Goal: Task Accomplishment & Management: Manage account settings

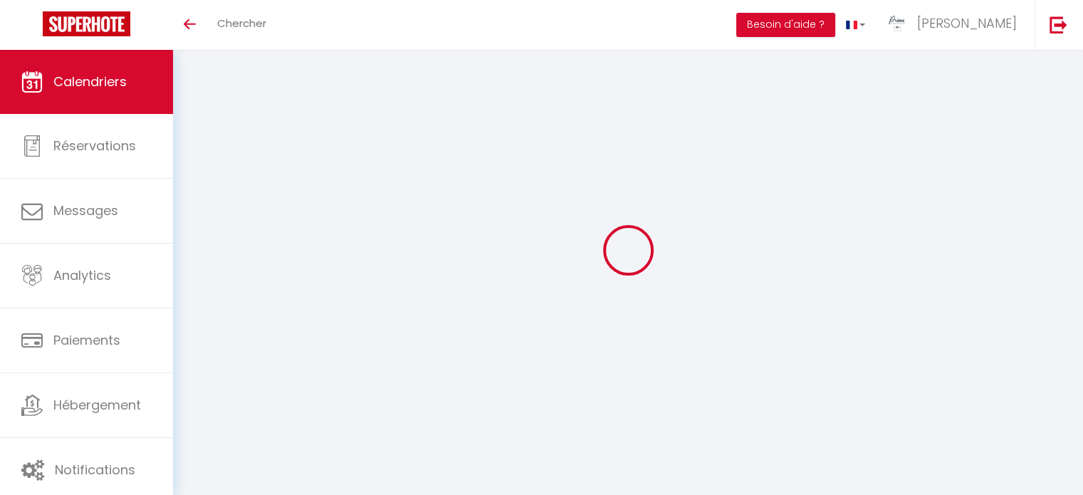
select select
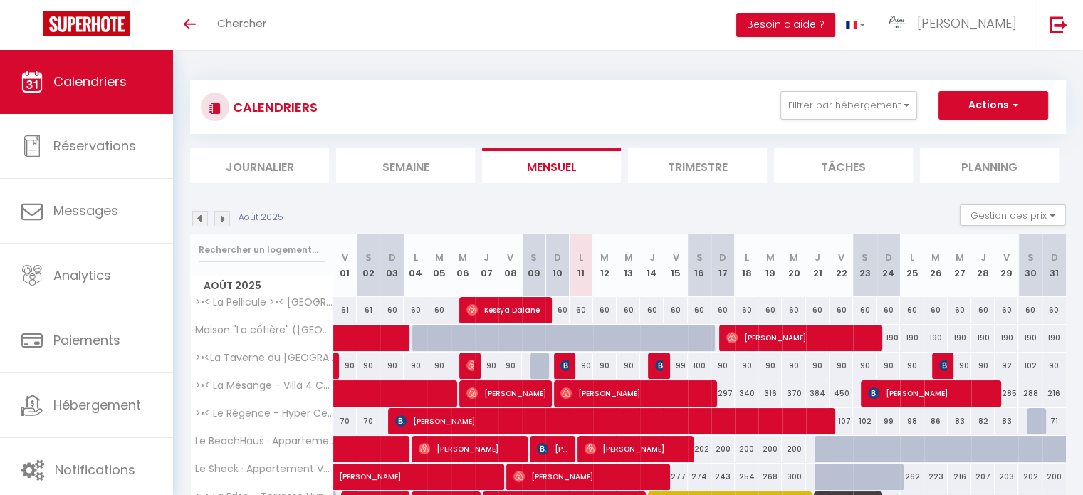
select select
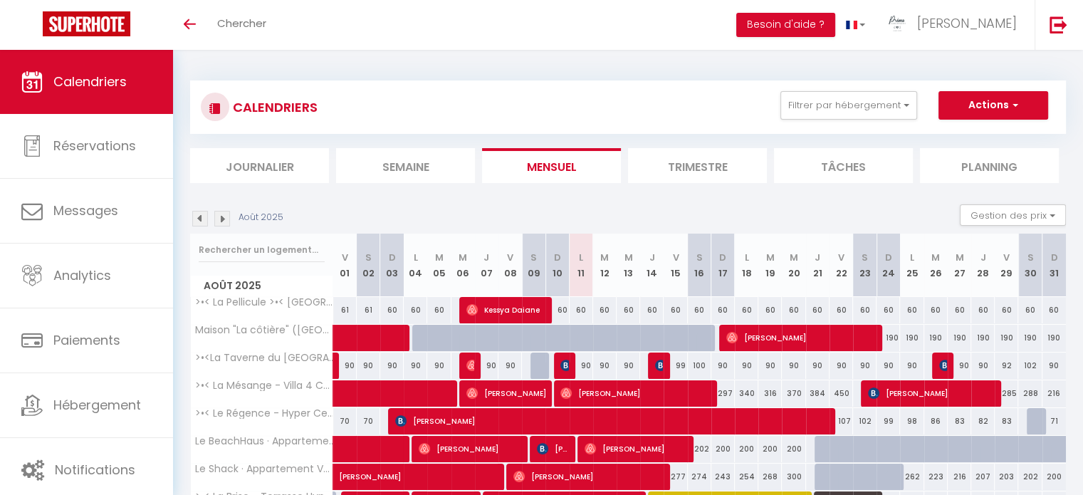
select select
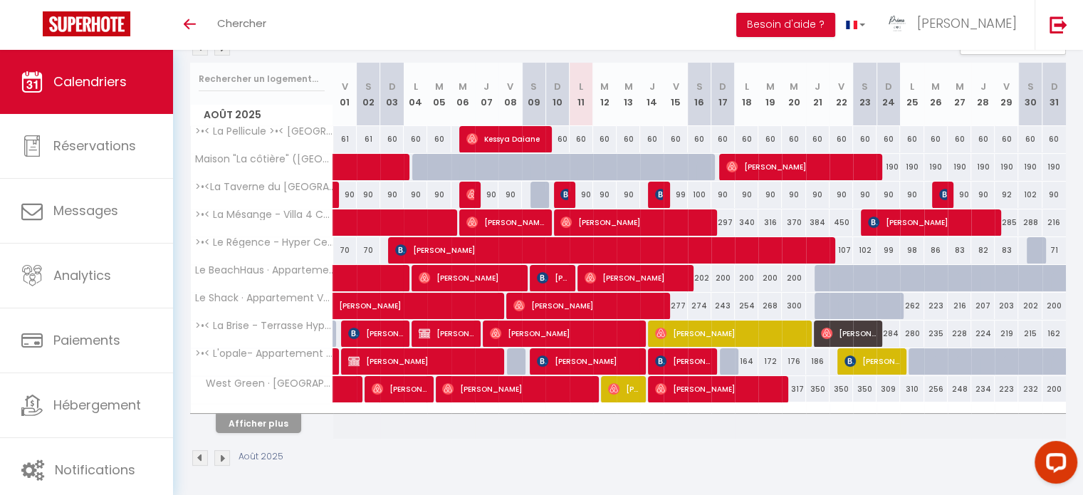
click at [250, 431] on th "Afficher plus" at bounding box center [262, 421] width 142 height 36
click at [248, 421] on button "Afficher plus" at bounding box center [258, 423] width 85 height 19
select select
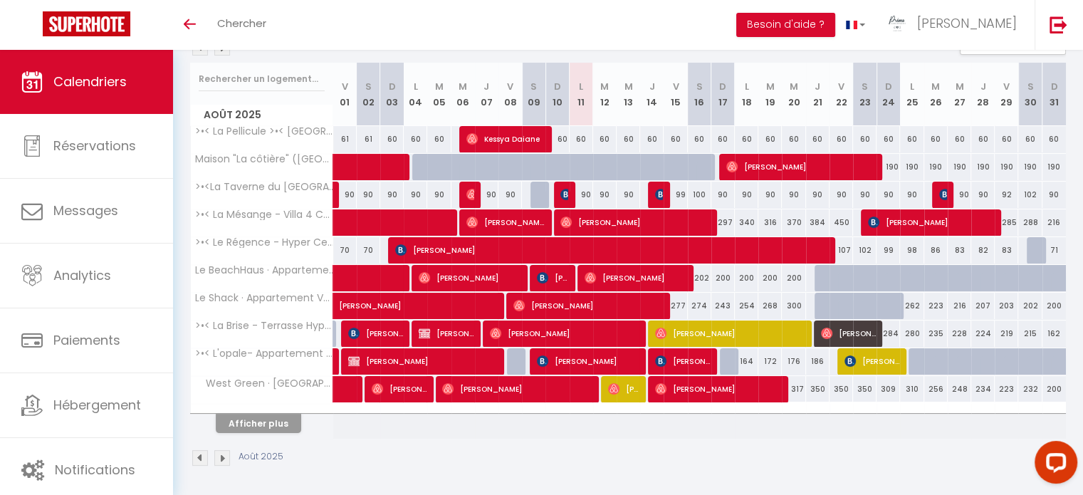
select select
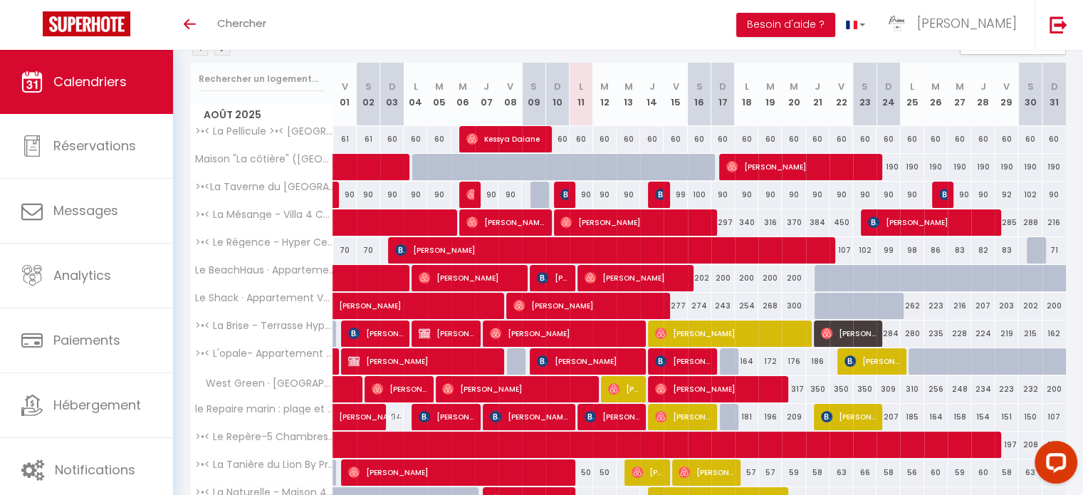
scroll to position [100, 0]
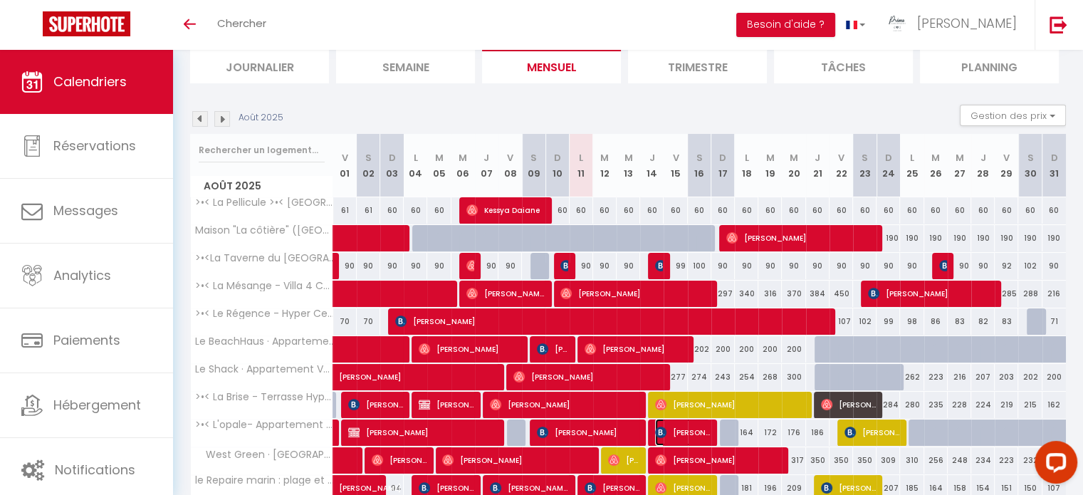
click at [655, 432] on img at bounding box center [660, 431] width 11 height 11
select select "OK"
select select "KO"
select select "0"
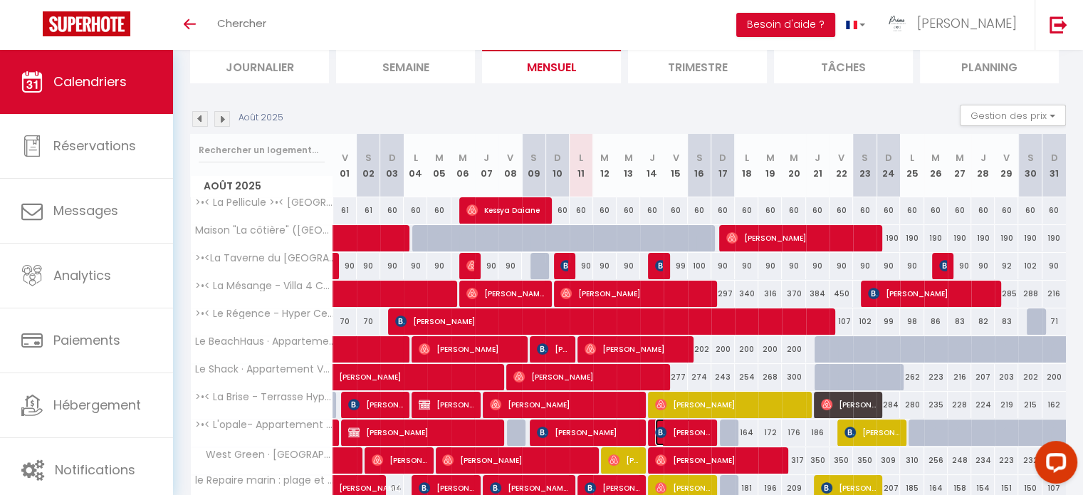
select select "1"
select select
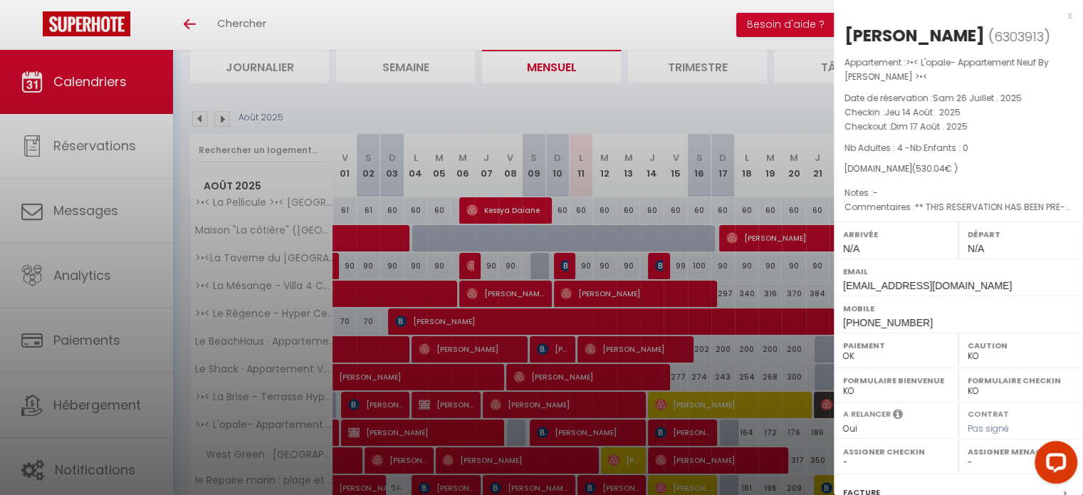
click at [586, 433] on div at bounding box center [541, 247] width 1083 height 495
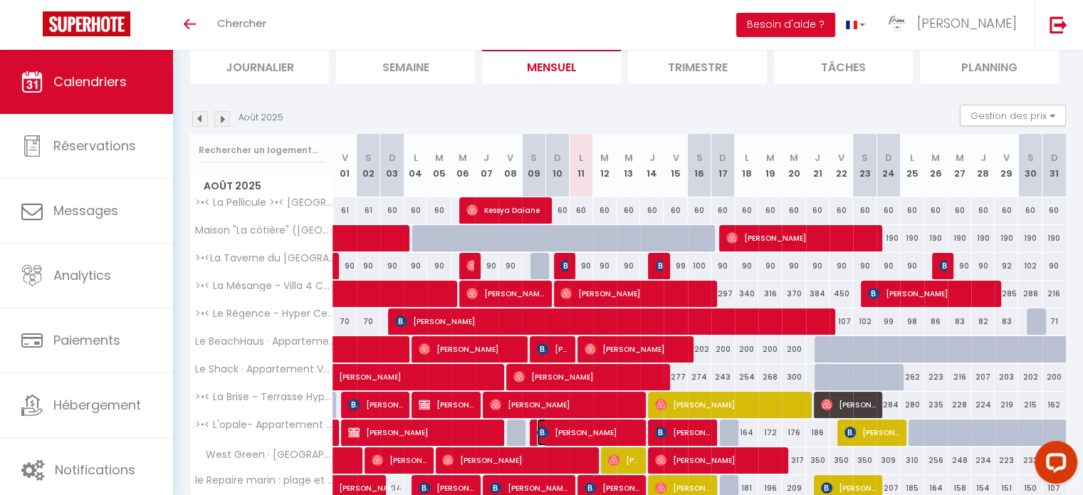
click at [586, 433] on span "[PERSON_NAME]" at bounding box center [588, 432] width 102 height 27
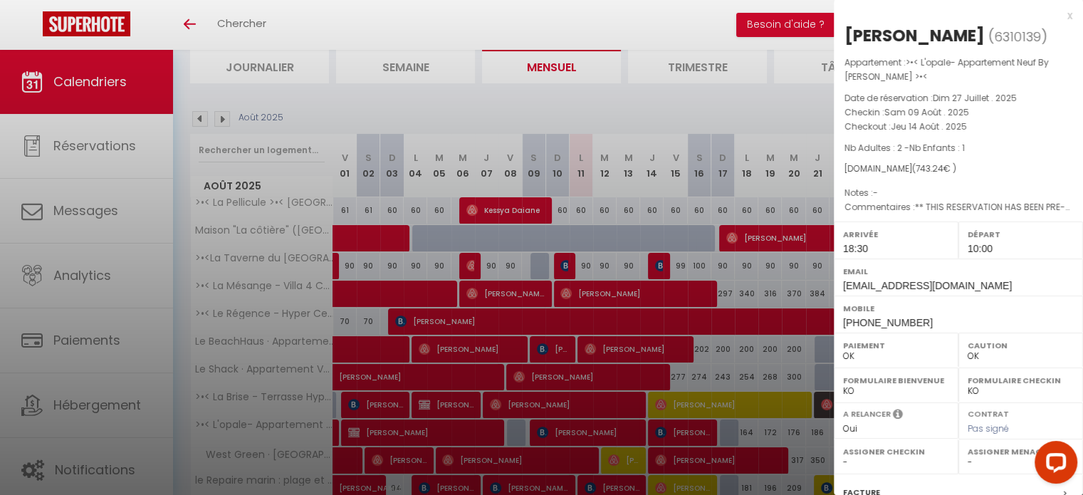
drag, startPoint x: 552, startPoint y: 430, endPoint x: 545, endPoint y: 435, distance: 9.3
click at [549, 432] on div at bounding box center [541, 247] width 1083 height 495
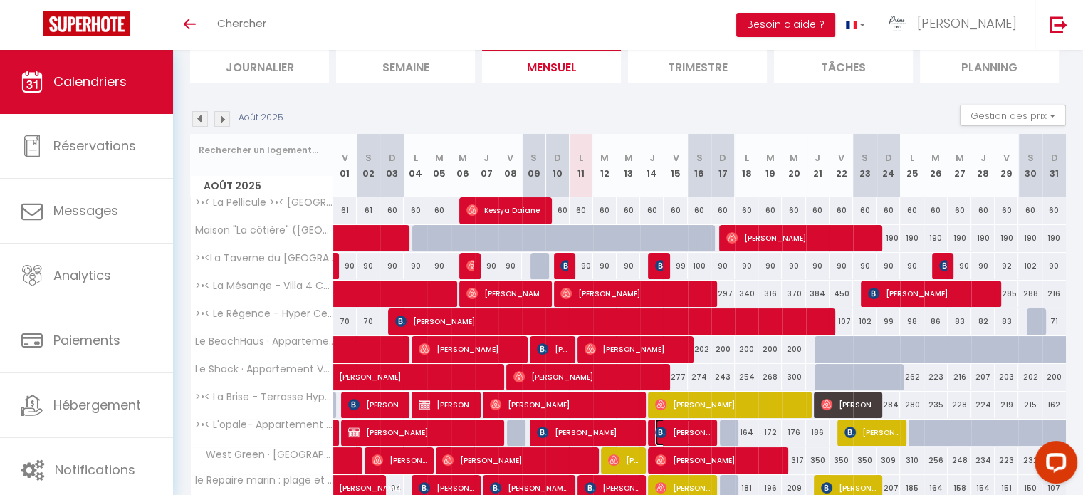
click at [663, 435] on img at bounding box center [660, 431] width 11 height 11
select select "KO"
select select "0"
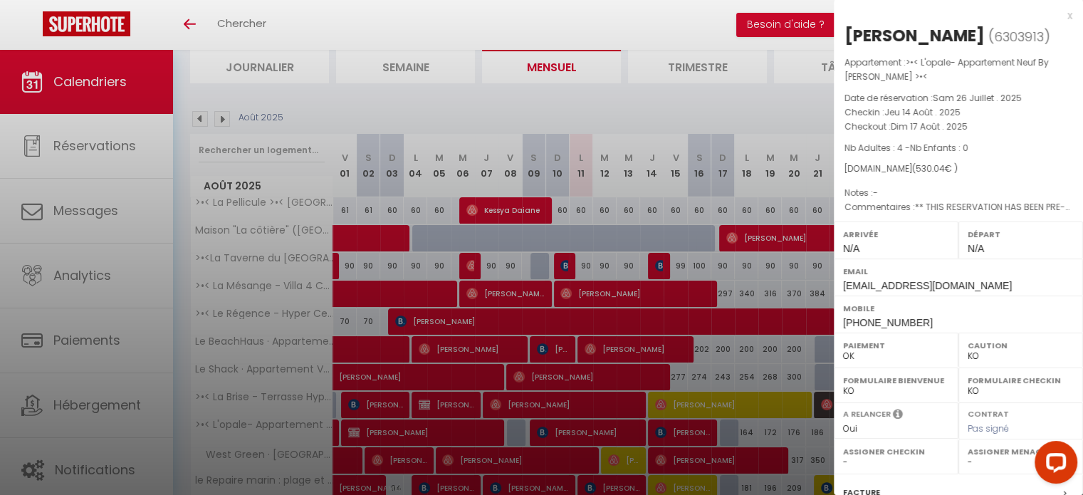
click at [663, 435] on div at bounding box center [541, 247] width 1083 height 495
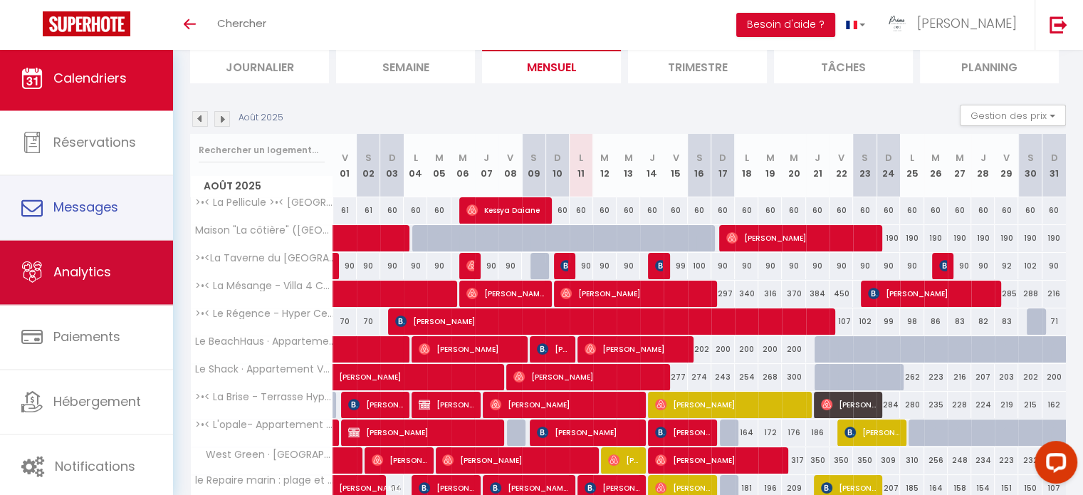
scroll to position [0, 0]
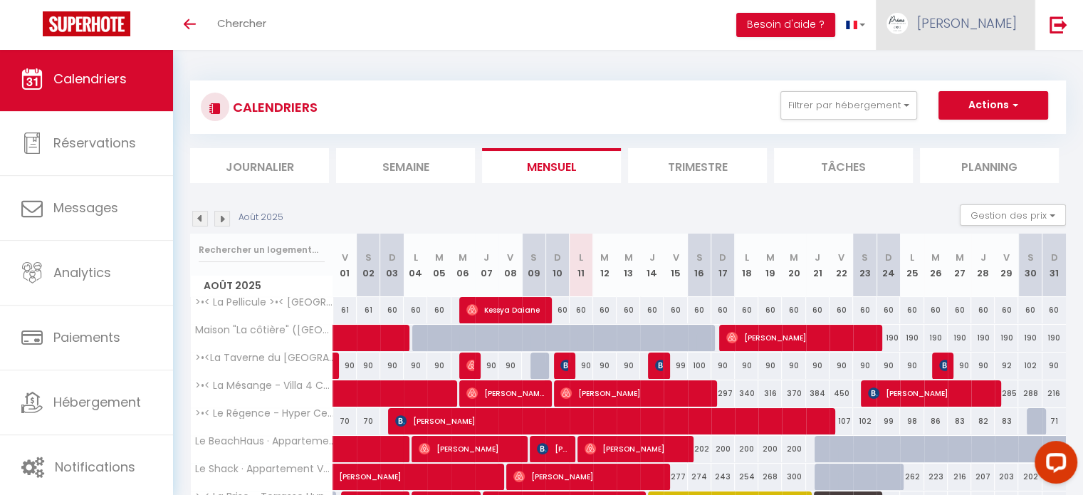
click at [987, 26] on span "[PERSON_NAME]" at bounding box center [967, 23] width 100 height 18
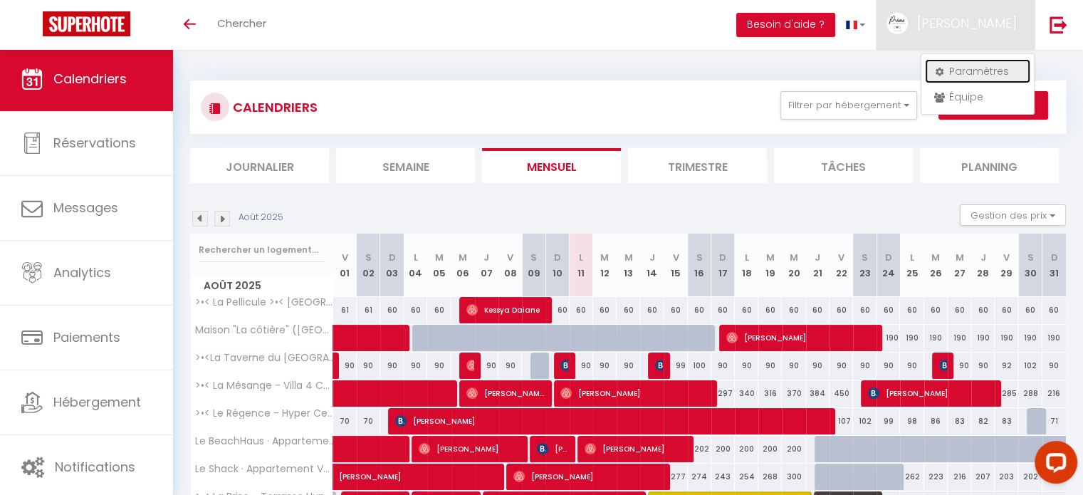
click at [967, 62] on link "Paramètres" at bounding box center [977, 71] width 105 height 24
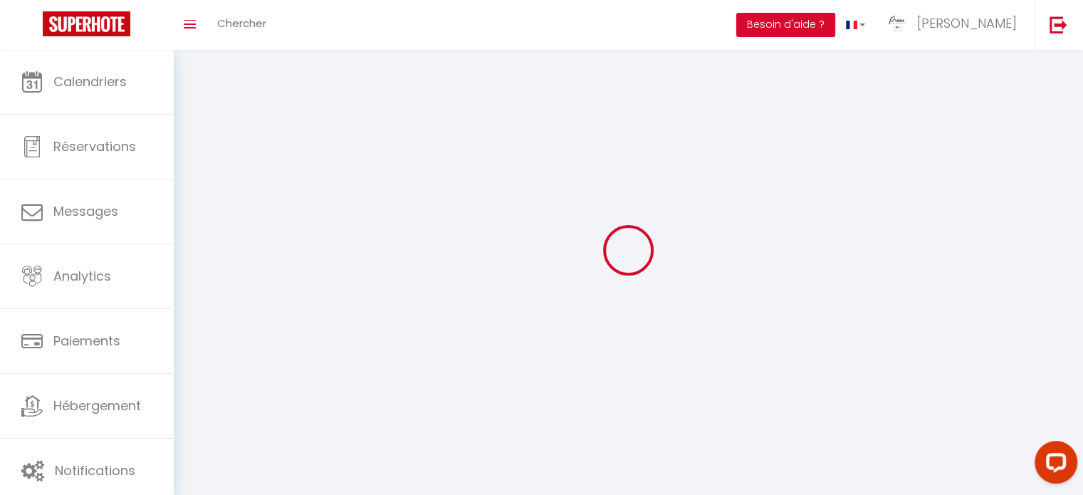
type input "[PERSON_NAME]"
type input "minot"
type input "0644935250"
type input "[STREET_ADDRESS][PERSON_NAME]"
type input "62000"
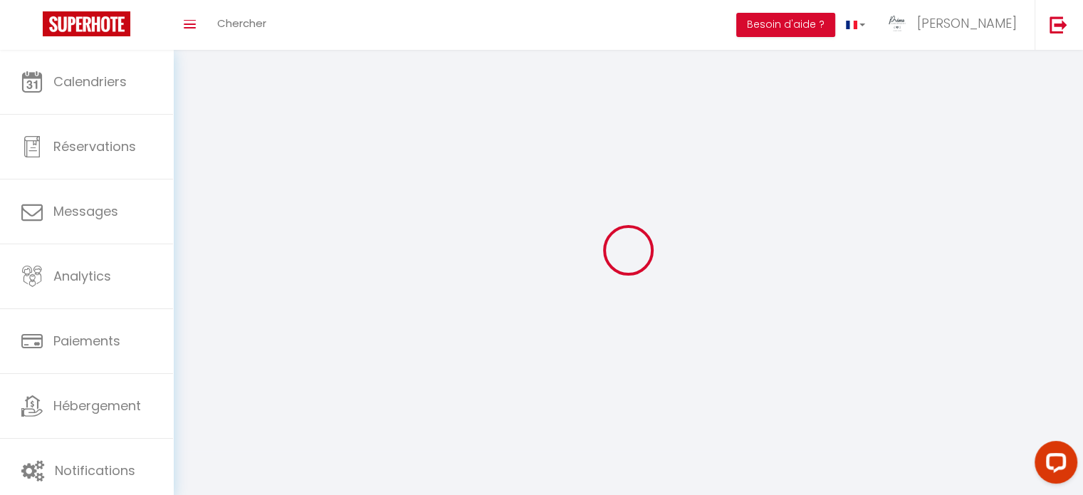
type input "arras"
type input "gAs0IOjC1b7lmrzPJMirf3OHV"
type input "jnkIRAXrdUDpgYseScPmvum9F"
type input "[URL][DOMAIN_NAME]"
select select "28"
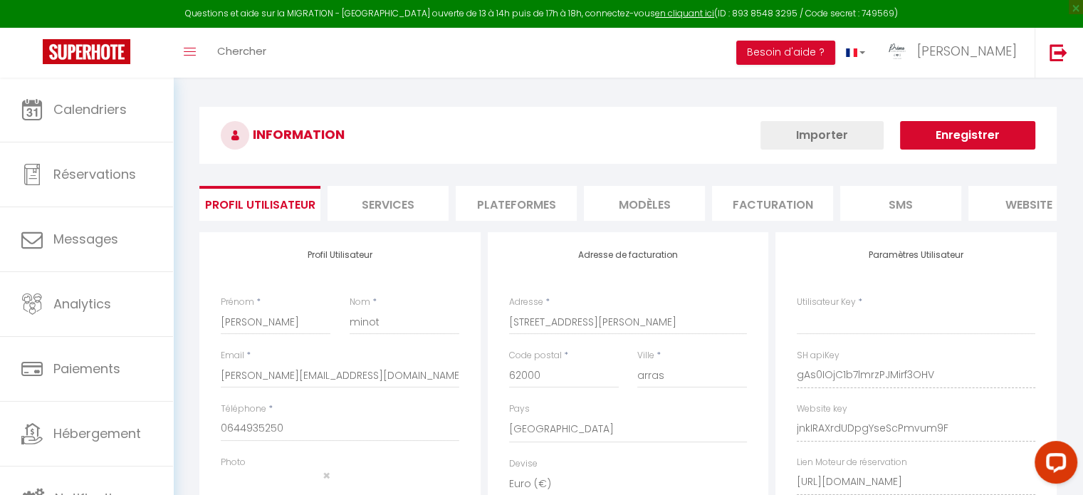
type input "gAs0IOjC1b7lmrzPJMirf3OHV"
type input "jnkIRAXrdUDpgYseScPmvum9F"
type input "[URL][DOMAIN_NAME]"
select select "fr"
click at [506, 196] on li "Plateformes" at bounding box center [516, 203] width 121 height 35
